Goal: Navigation & Orientation: Find specific page/section

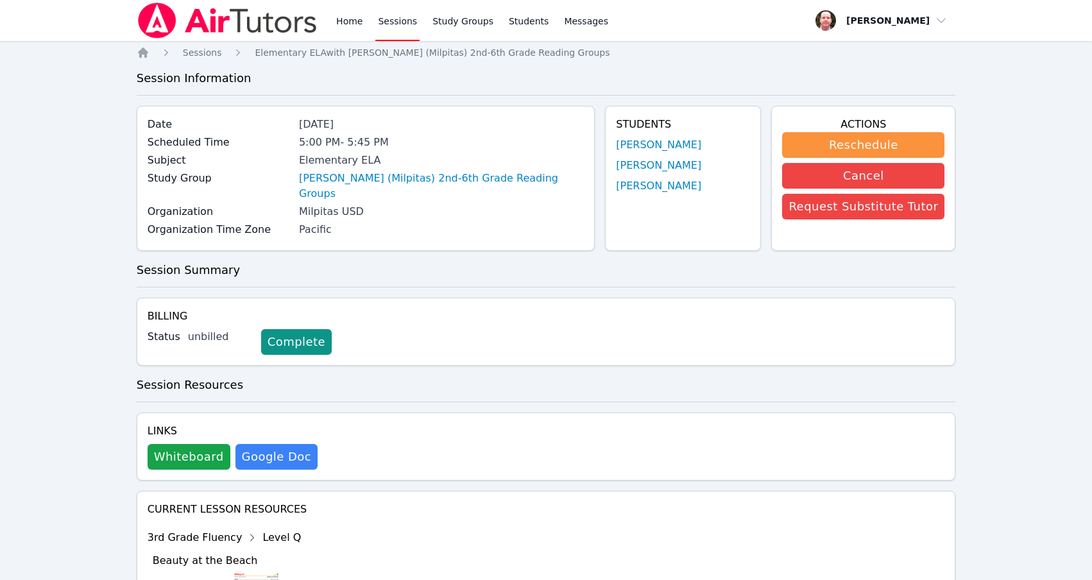
scroll to position [1768, 0]
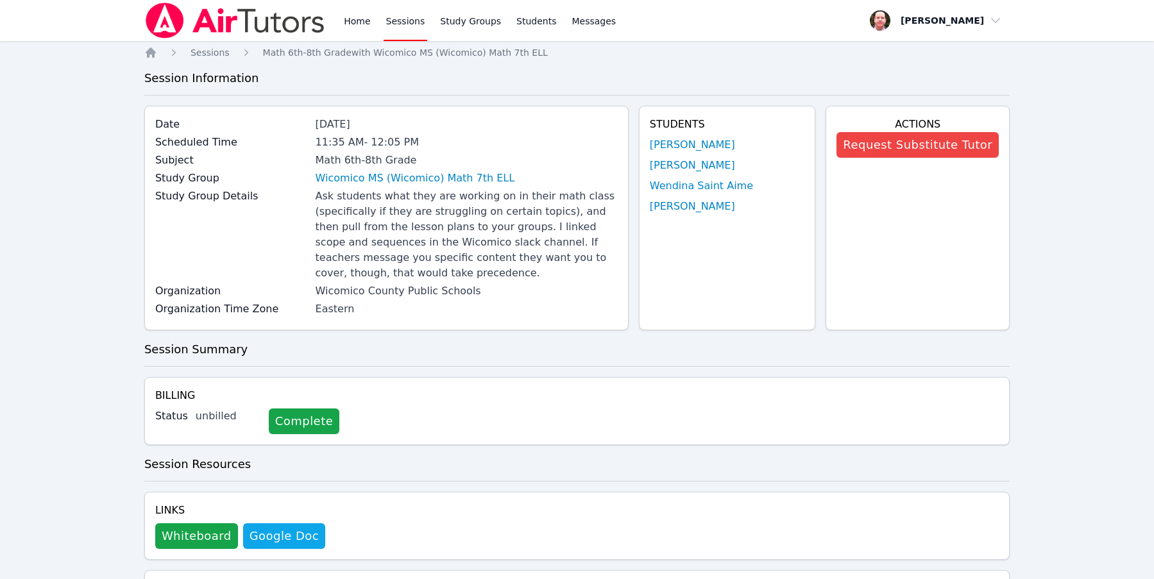
scroll to position [665, 0]
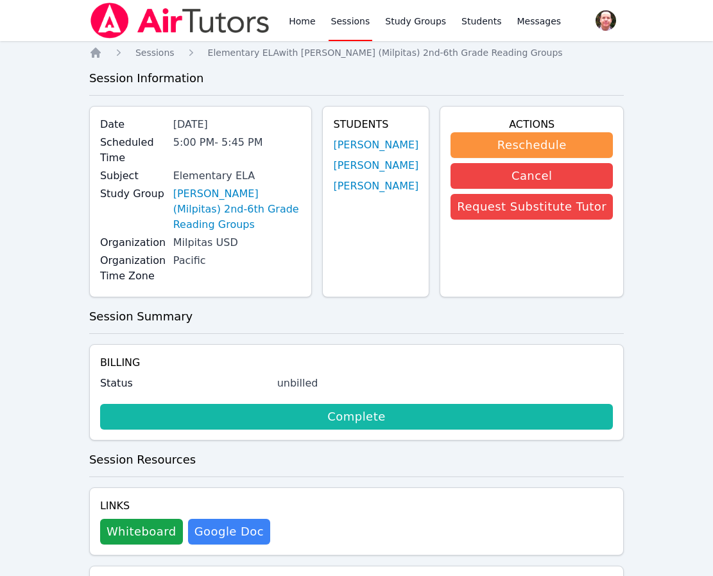
scroll to position [360, 0]
